Goal: Check status

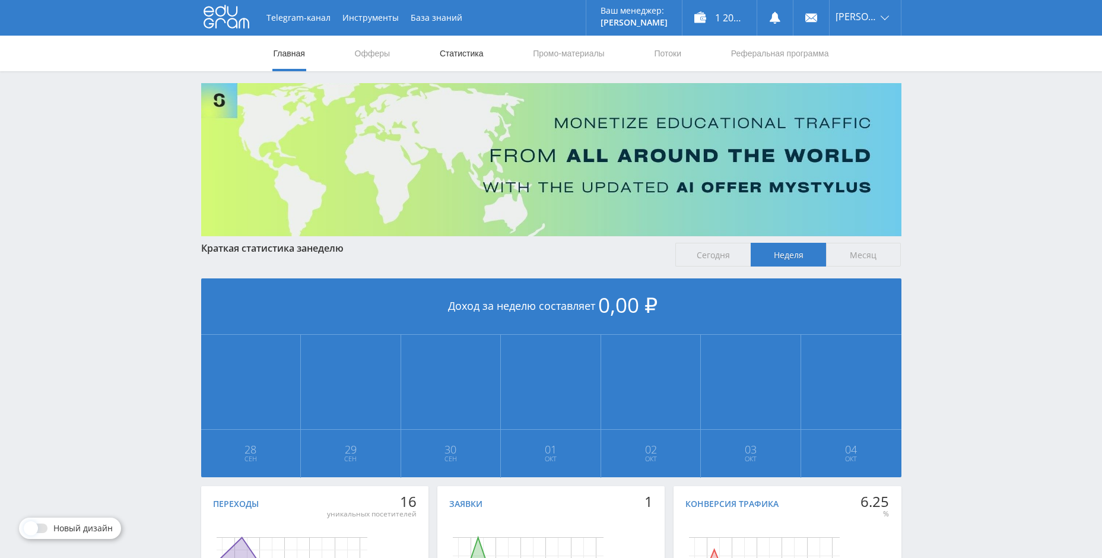
click at [452, 52] on link "Статистика" at bounding box center [462, 54] width 46 height 36
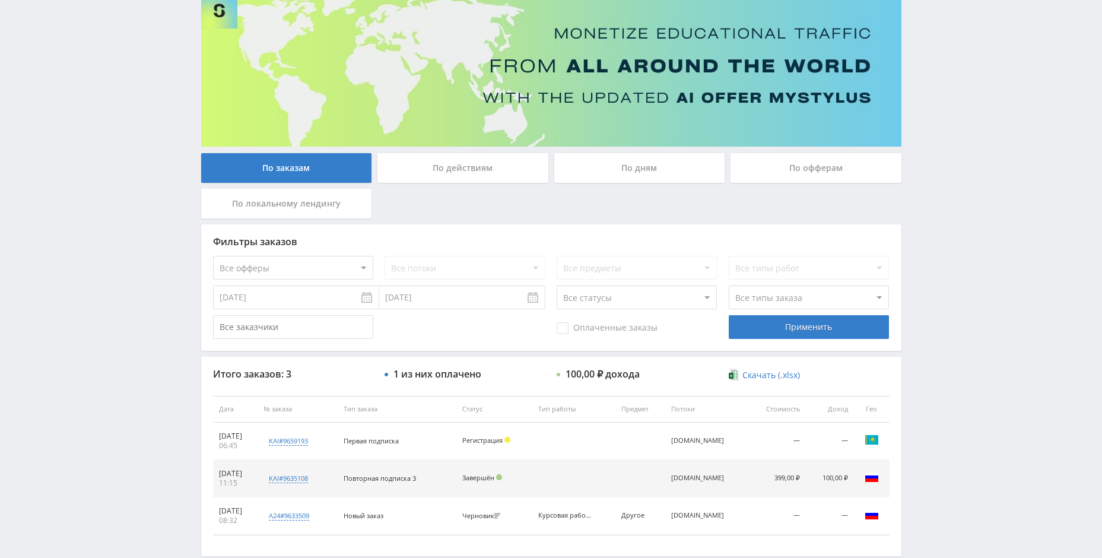
scroll to position [153, 0]
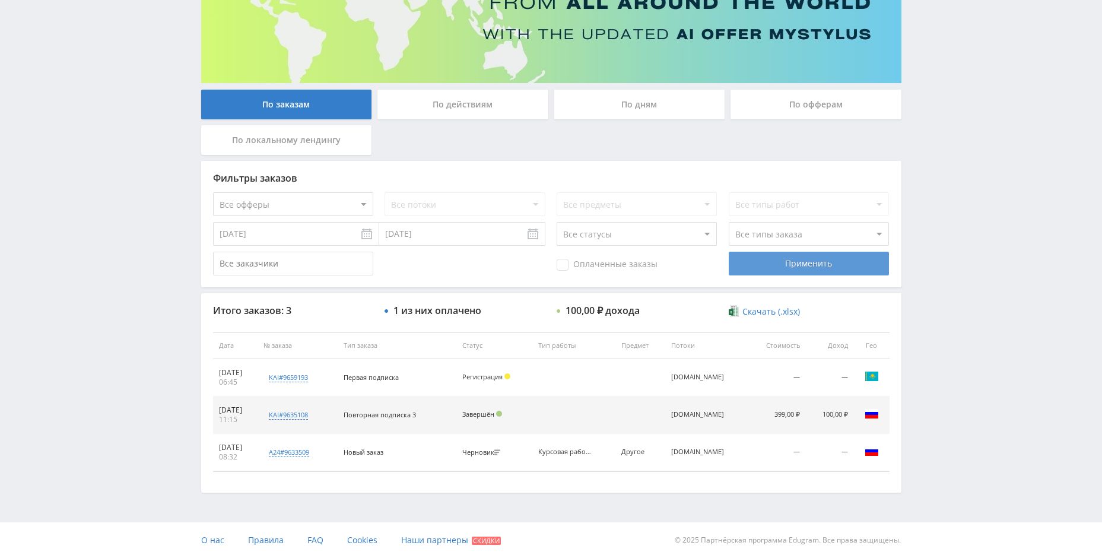
click at [750, 269] on div "Применить" at bounding box center [809, 264] width 160 height 24
click at [768, 97] on div "По офферам" at bounding box center [815, 105] width 171 height 30
click at [0, 0] on input "По офферам" at bounding box center [0, 0] width 0 height 0
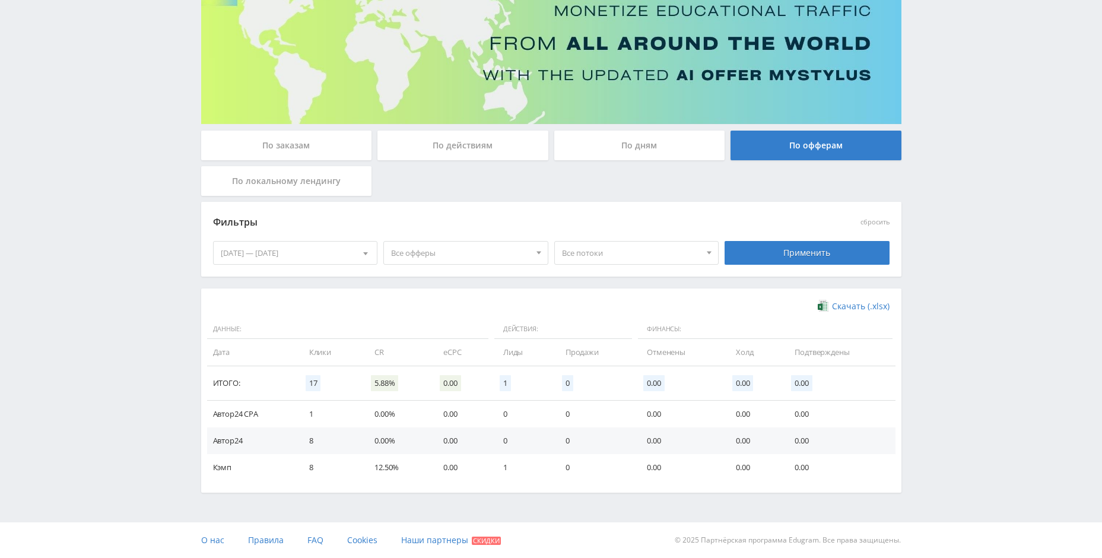
scroll to position [0, 0]
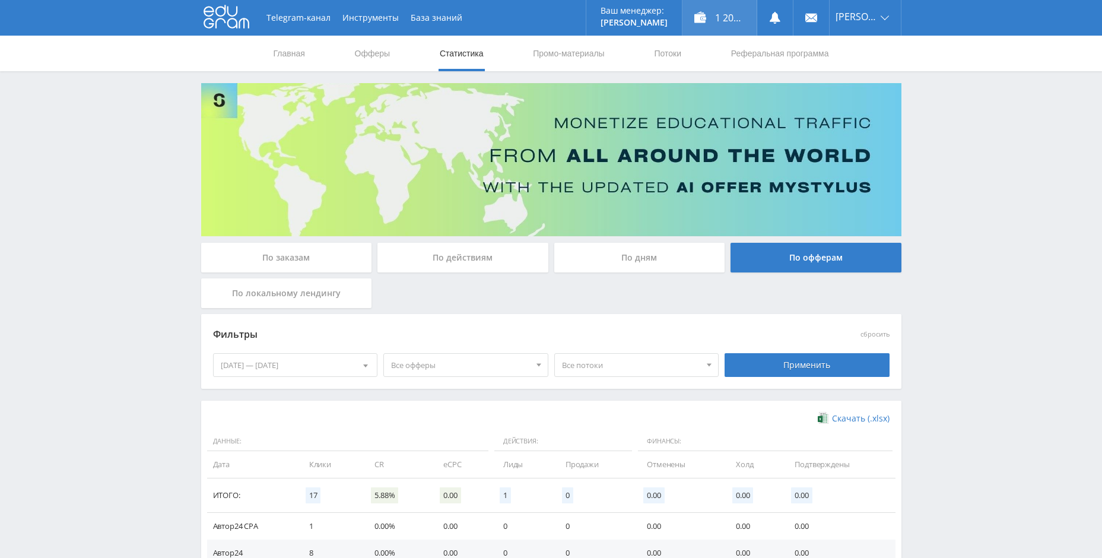
click at [717, 24] on div "1 200,00 ₽" at bounding box center [719, 18] width 74 height 36
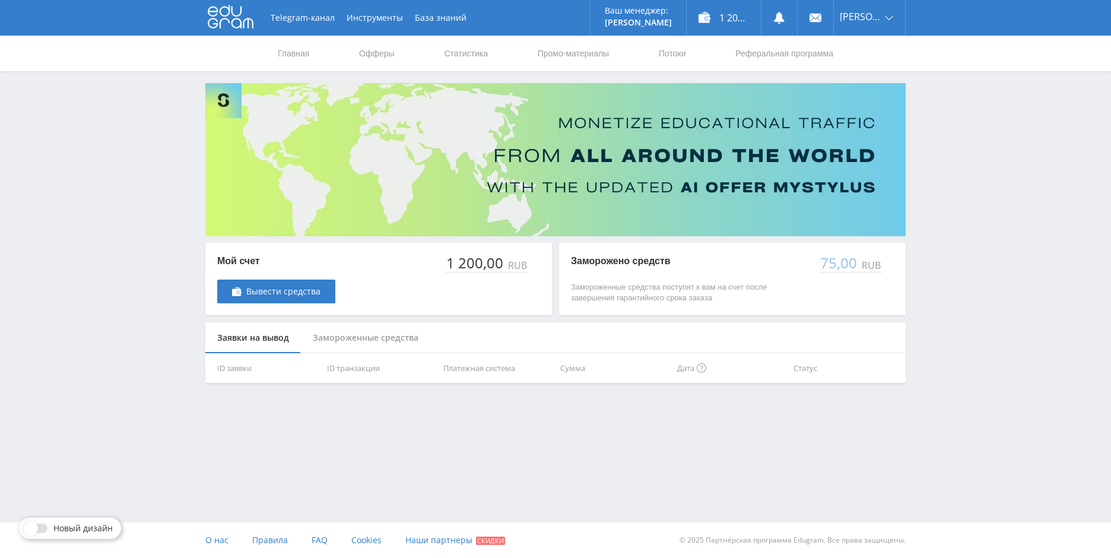
click at [387, 335] on div "Замороженные средства" at bounding box center [365, 337] width 129 height 31
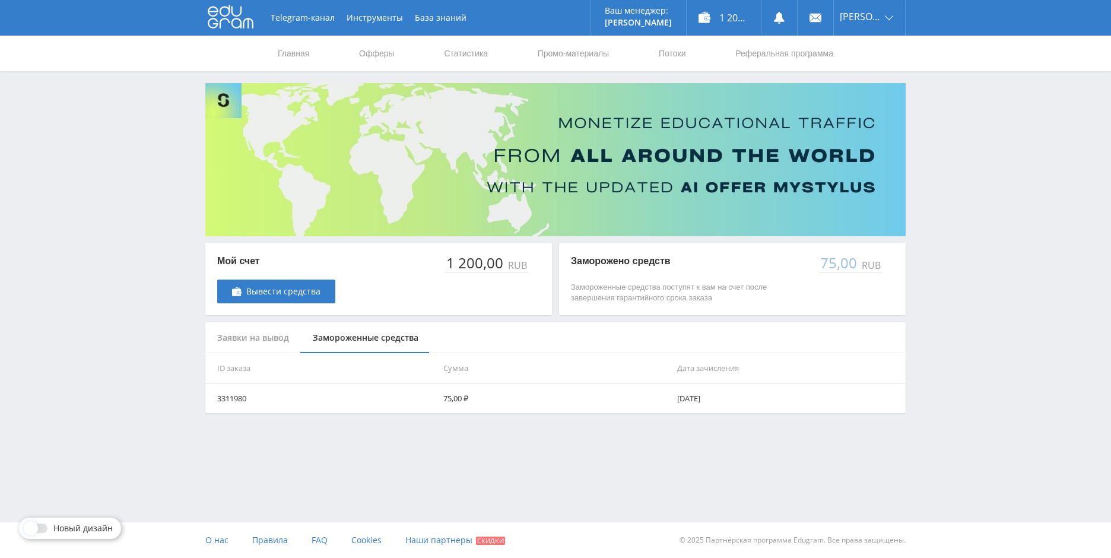
click at [274, 340] on div "Заявки на вывод" at bounding box center [253, 337] width 96 height 31
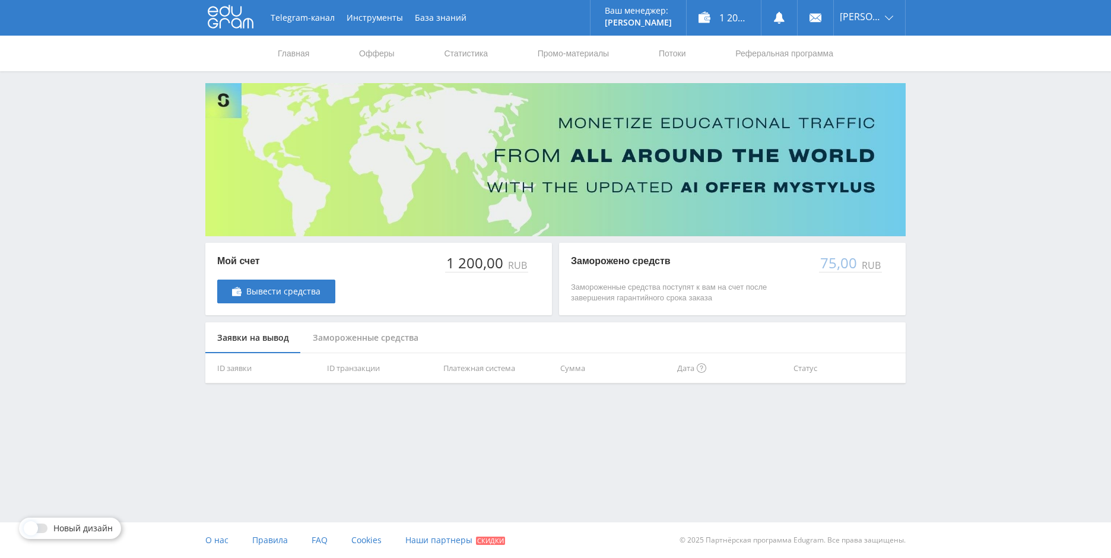
click at [242, 17] on icon at bounding box center [231, 17] width 46 height 24
